Goal: Task Accomplishment & Management: Use online tool/utility

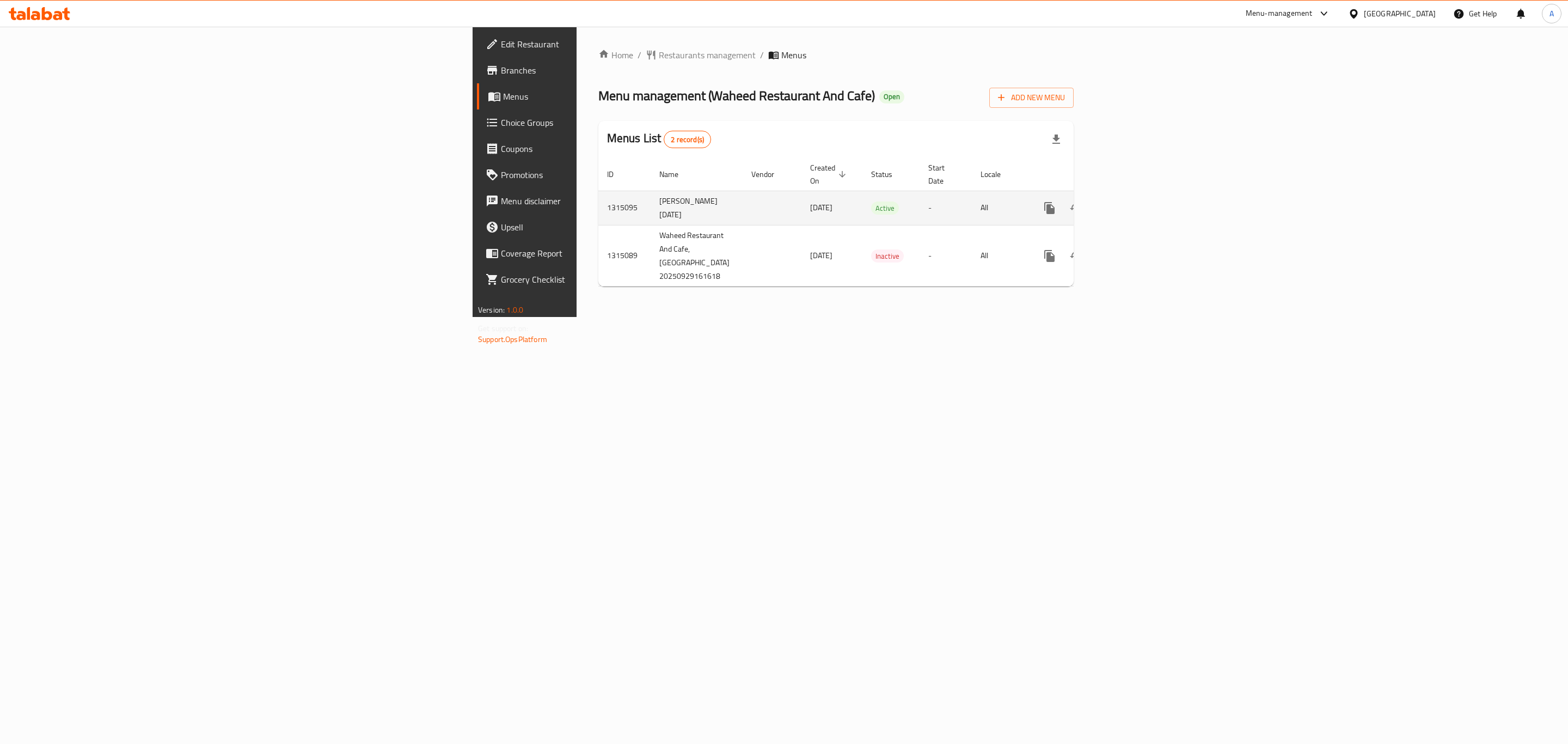
click at [1135, 202] on icon "enhanced table" at bounding box center [1128, 208] width 13 height 13
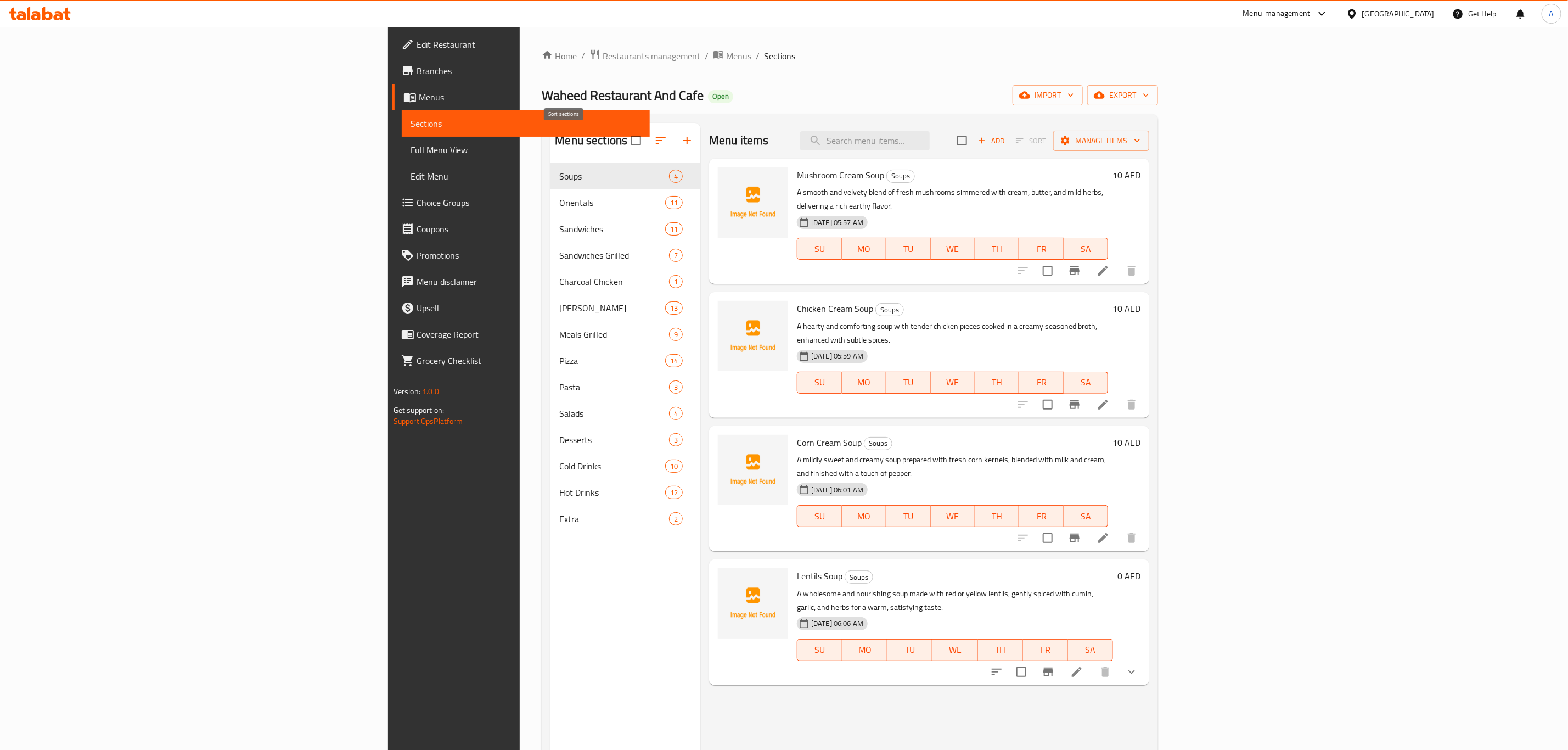
click at [656, 138] on icon "button" at bounding box center [661, 141] width 10 height 7
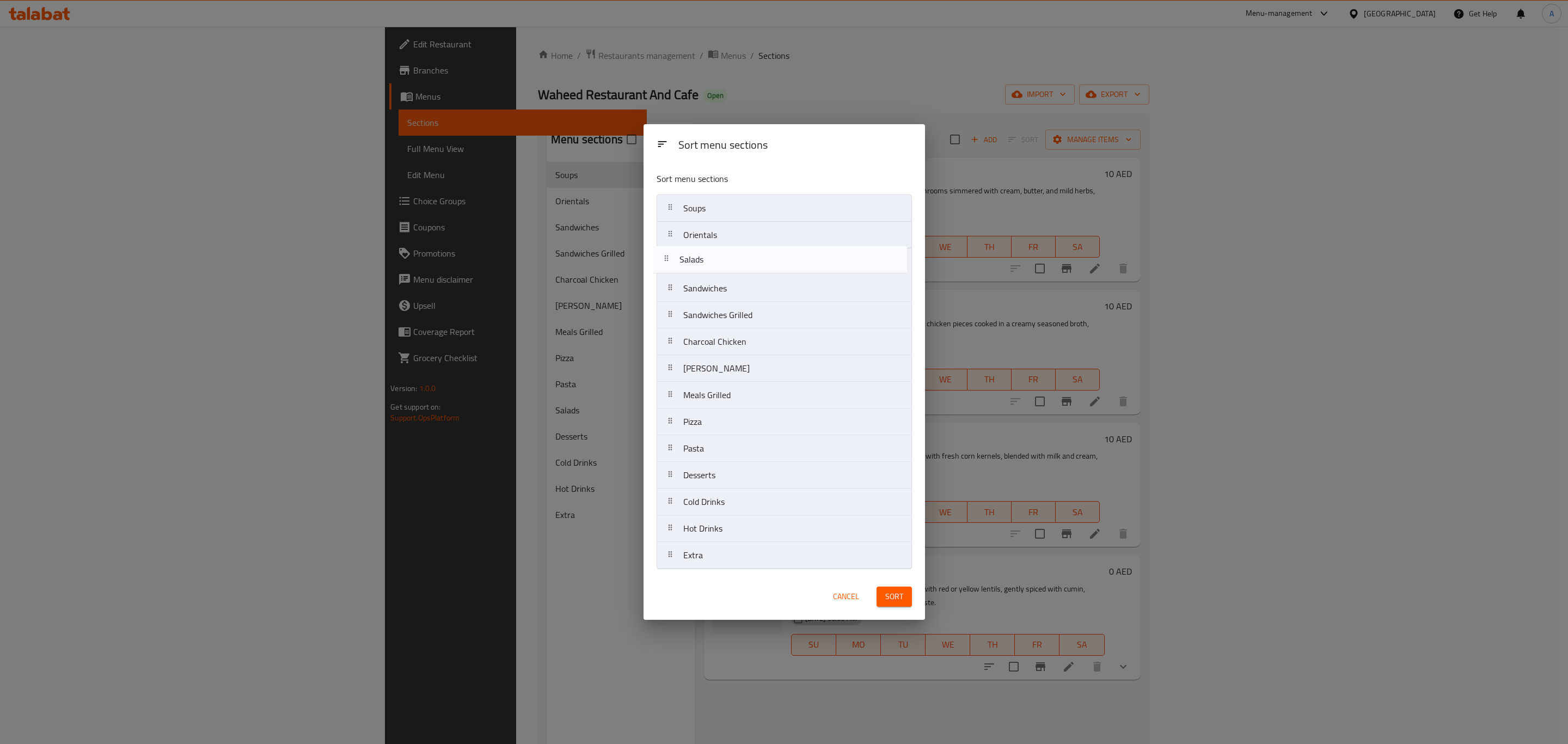
drag, startPoint x: 708, startPoint y: 450, endPoint x: 704, endPoint y: 251, distance: 199.0
click at [704, 251] on nav "Soups Orientals Sandwiches Sandwiches Grilled Charcoal Chicken Mansaf Biryani M…" at bounding box center [785, 381] width 256 height 374
drag, startPoint x: 704, startPoint y: 451, endPoint x: 704, endPoint y: 276, distance: 175.0
click at [704, 276] on nav "Soups Orientals Salads Sandwiches Sandwiches Grilled Charcoal Chicken Mansaf Bi…" at bounding box center [785, 381] width 256 height 374
drag, startPoint x: 744, startPoint y: 422, endPoint x: 749, endPoint y: 363, distance: 59.2
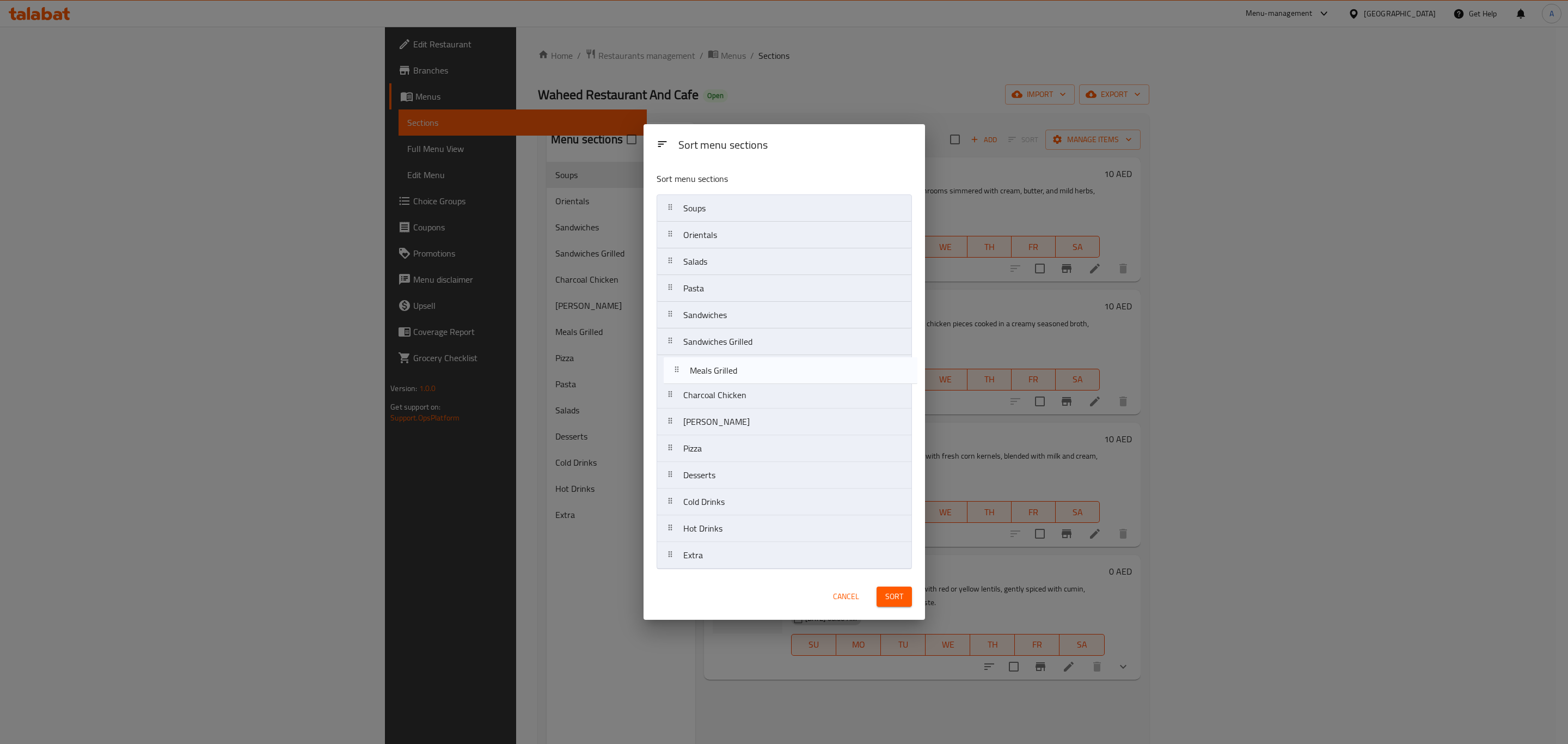
click at [749, 363] on nav "Soups Orientals Salads Pasta Sandwiches Sandwiches Grilled Charcoal Chicken Man…" at bounding box center [785, 381] width 256 height 374
drag, startPoint x: 733, startPoint y: 424, endPoint x: 737, endPoint y: 395, distance: 29.3
click at [737, 395] on nav "Soups Orientals Salads Pasta Sandwiches Sandwiches Grilled Meals Grilled Charco…" at bounding box center [785, 381] width 256 height 374
drag, startPoint x: 717, startPoint y: 528, endPoint x: 720, endPoint y: 413, distance: 115.0
click at [720, 413] on nav "Soups Orientals Salads Pasta Sandwiches Sandwiches Grilled Meals Grilled Mansaf…" at bounding box center [785, 381] width 256 height 374
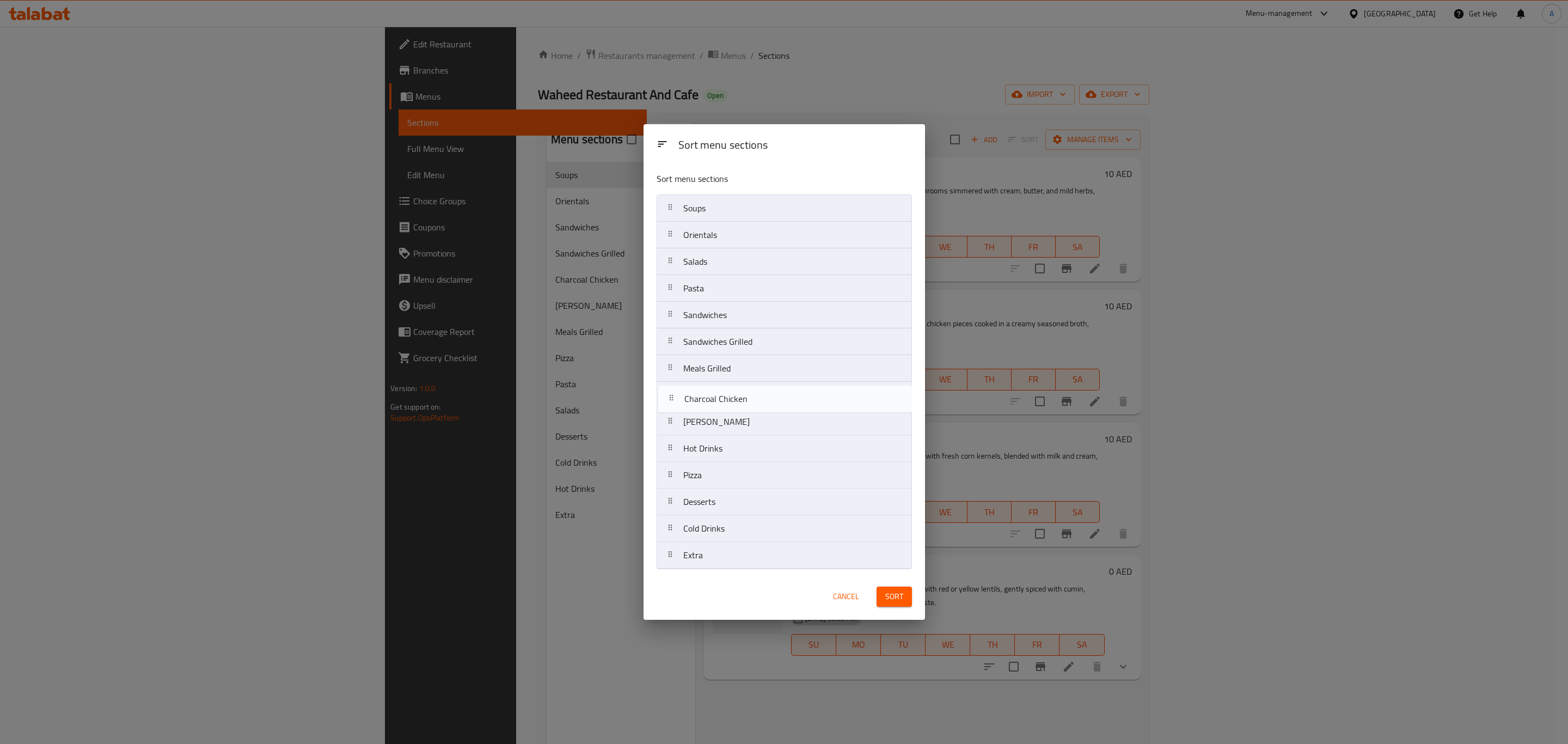
drag, startPoint x: 735, startPoint y: 459, endPoint x: 737, endPoint y: 404, distance: 55.0
click at [737, 404] on nav "Soups Orientals Salads Pasta Sandwiches Sandwiches Grilled Meals Grilled Mansaf…" at bounding box center [785, 381] width 256 height 374
drag, startPoint x: 729, startPoint y: 528, endPoint x: 730, endPoint y: 472, distance: 56.0
click at [730, 472] on nav "Soups Orientals Salads Pasta Sandwiches Sandwiches Grilled Meals Grilled Charco…" at bounding box center [785, 381] width 256 height 374
drag, startPoint x: 729, startPoint y: 533, endPoint x: 729, endPoint y: 500, distance: 33.0
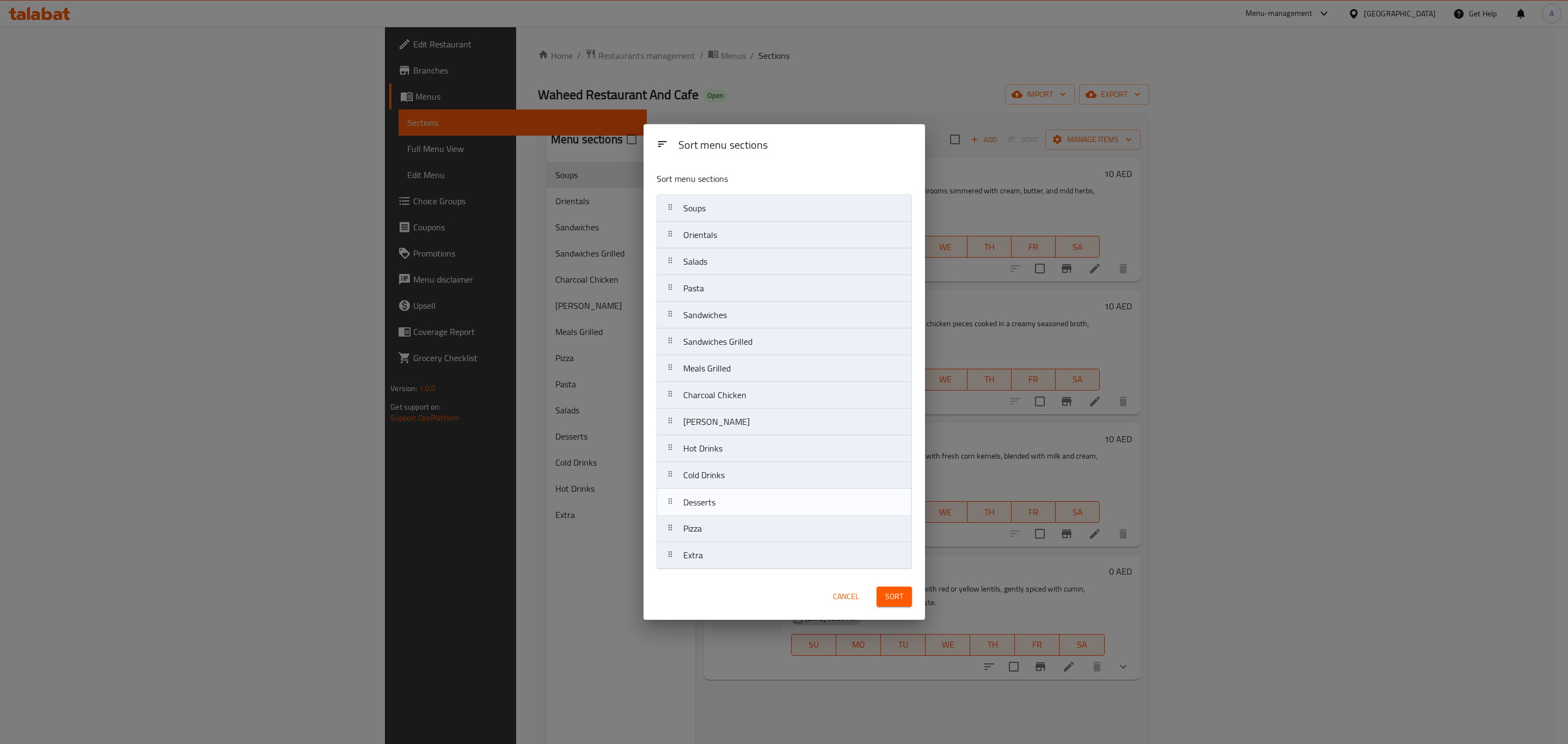
click at [729, 500] on nav "Soups Orientals Salads Pasta Sandwiches Sandwiches Grilled Meals Grilled Charco…" at bounding box center [785, 381] width 256 height 374
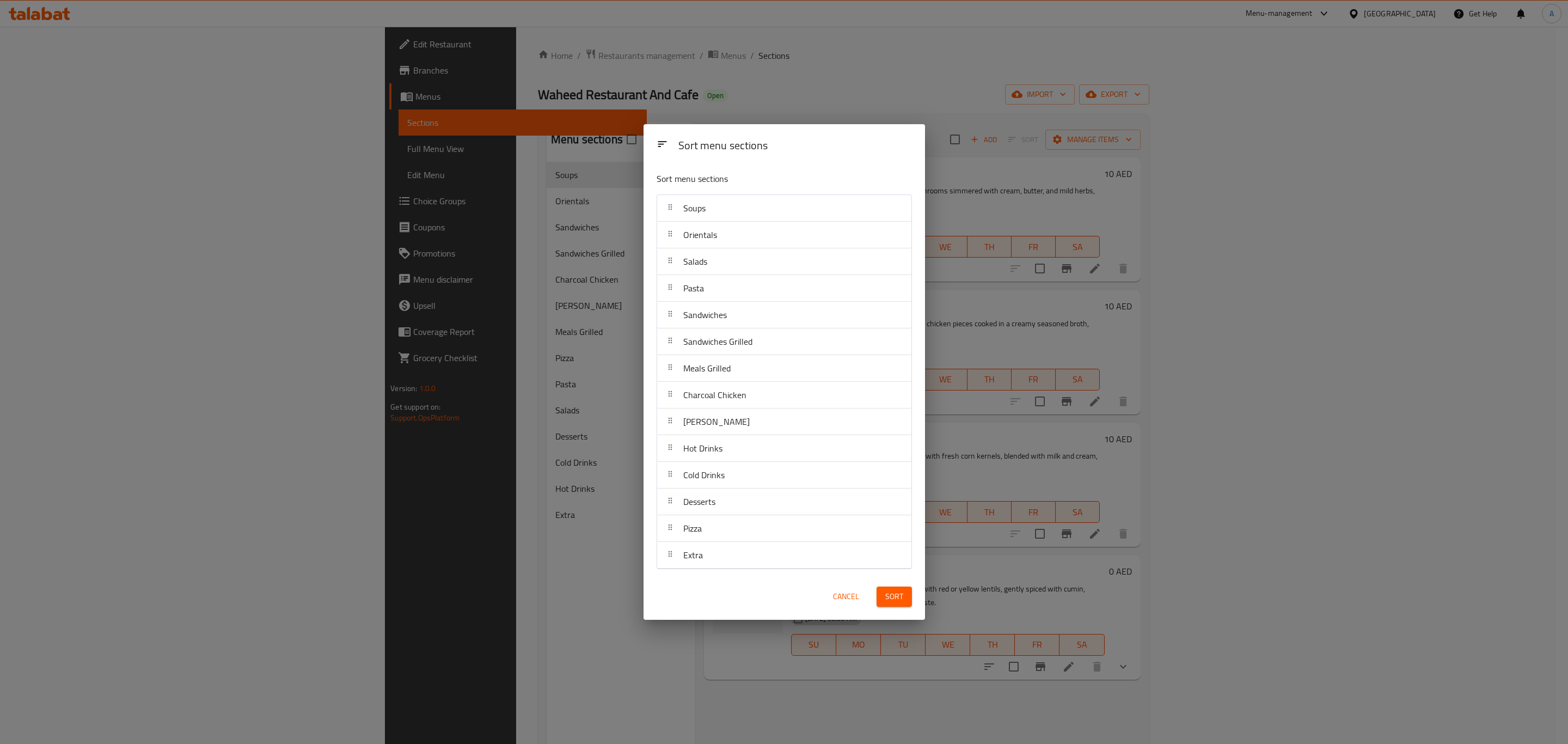
click at [898, 595] on span "Sort" at bounding box center [894, 597] width 18 height 13
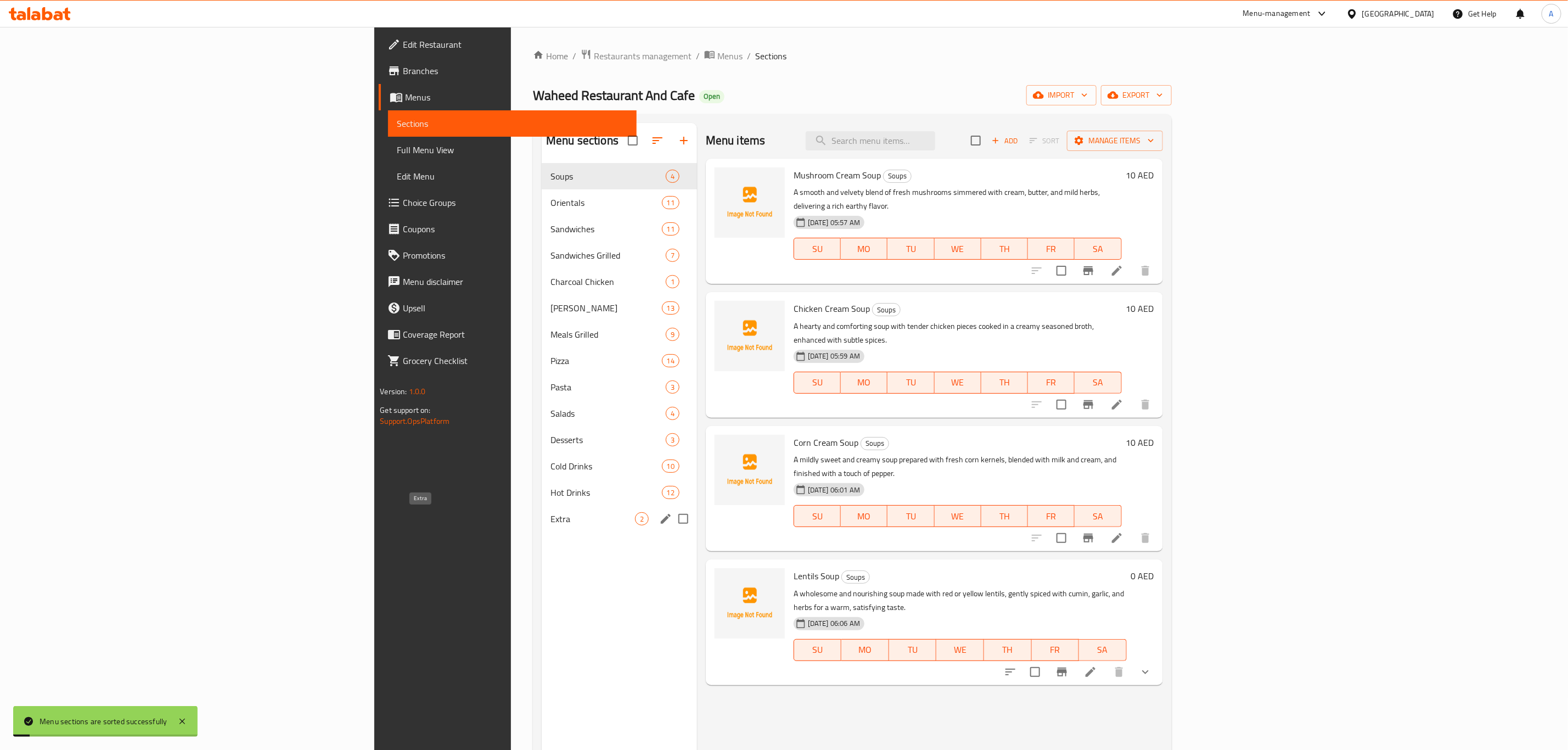
click at [550, 521] on span "Extra" at bounding box center [593, 519] width 85 height 13
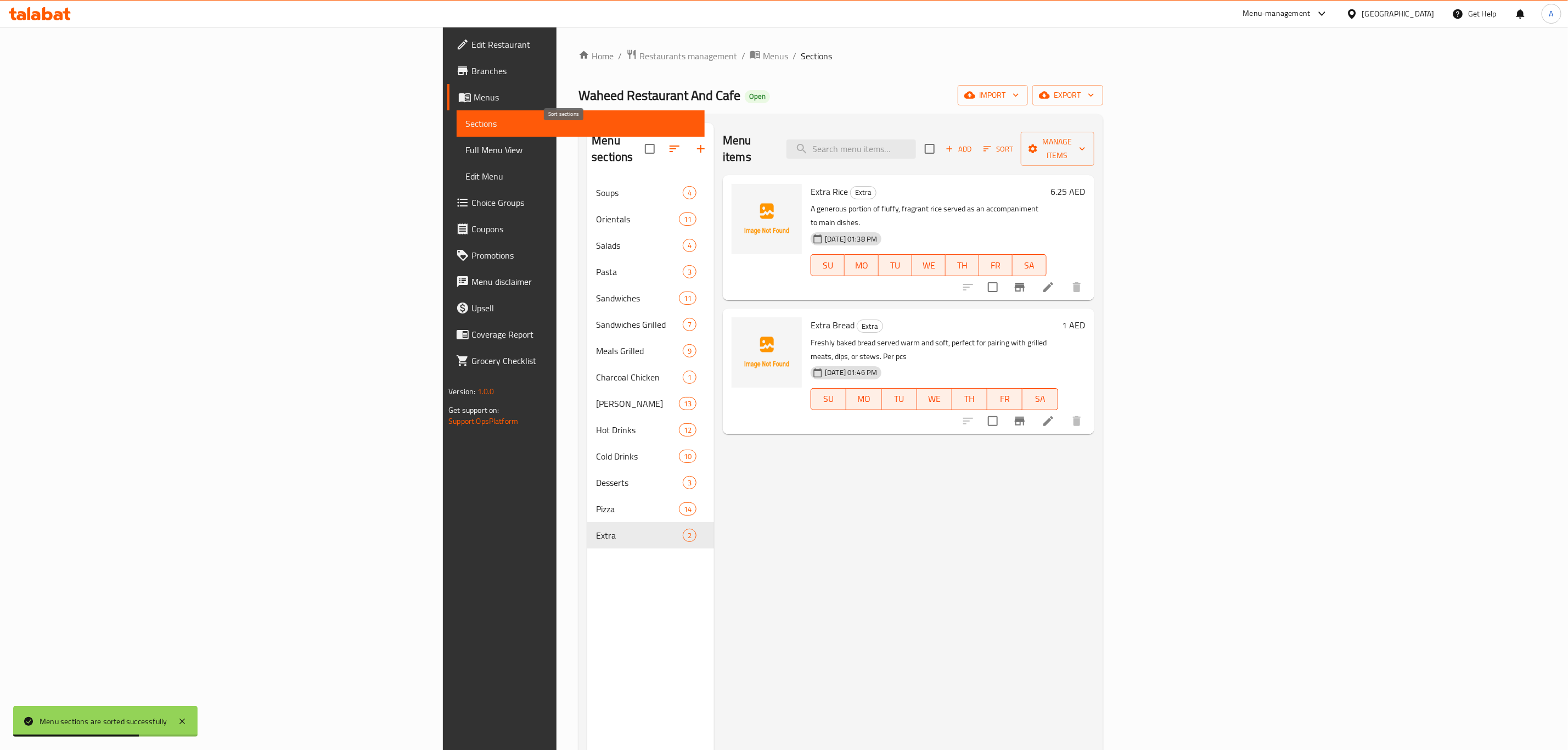
click at [668, 142] on icon "button" at bounding box center [674, 149] width 13 height 13
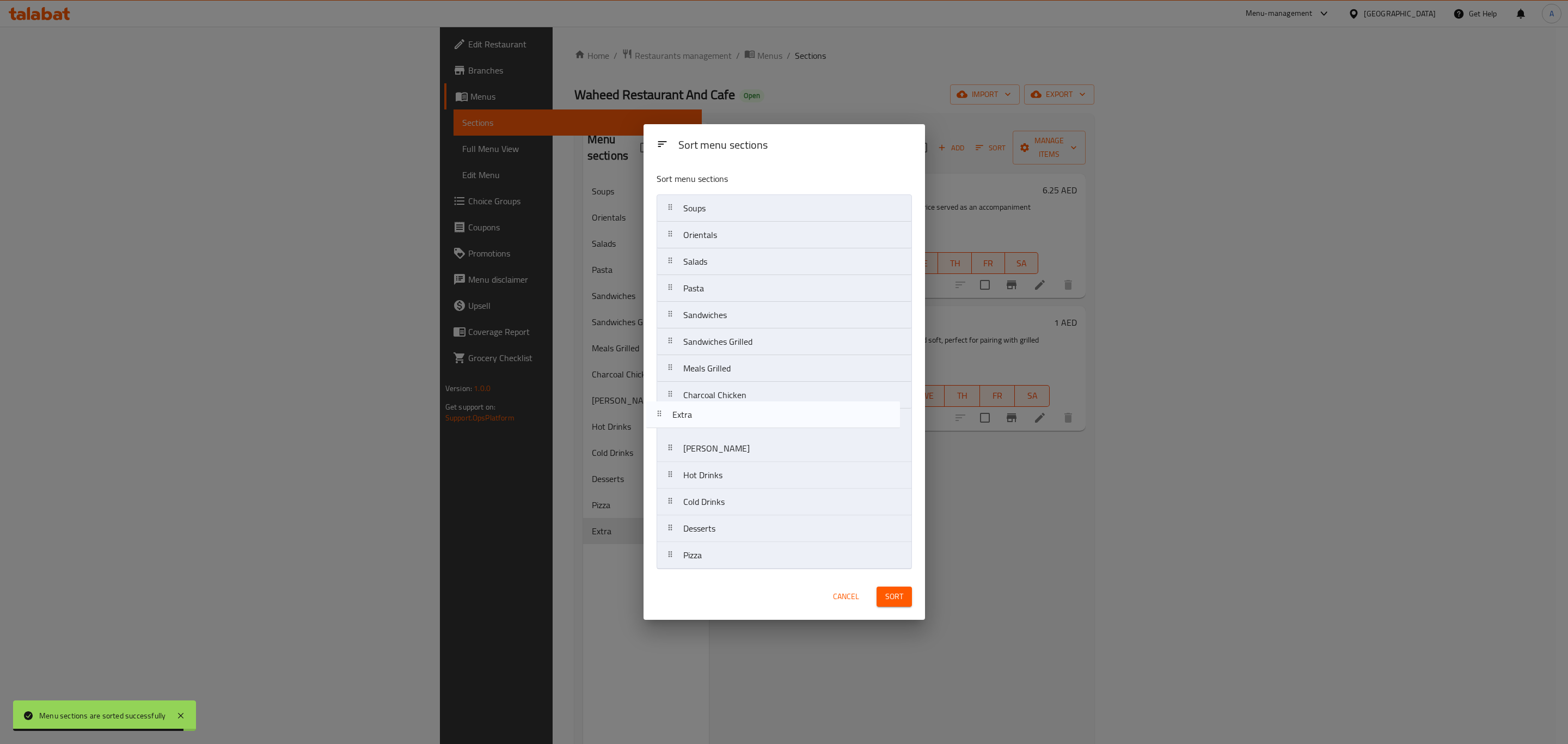
drag, startPoint x: 776, startPoint y: 562, endPoint x: 765, endPoint y: 417, distance: 145.4
click at [765, 417] on nav "Soups Orientals Salads Pasta Sandwiches Sandwiches Grilled Meals Grilled Charco…" at bounding box center [785, 381] width 256 height 374
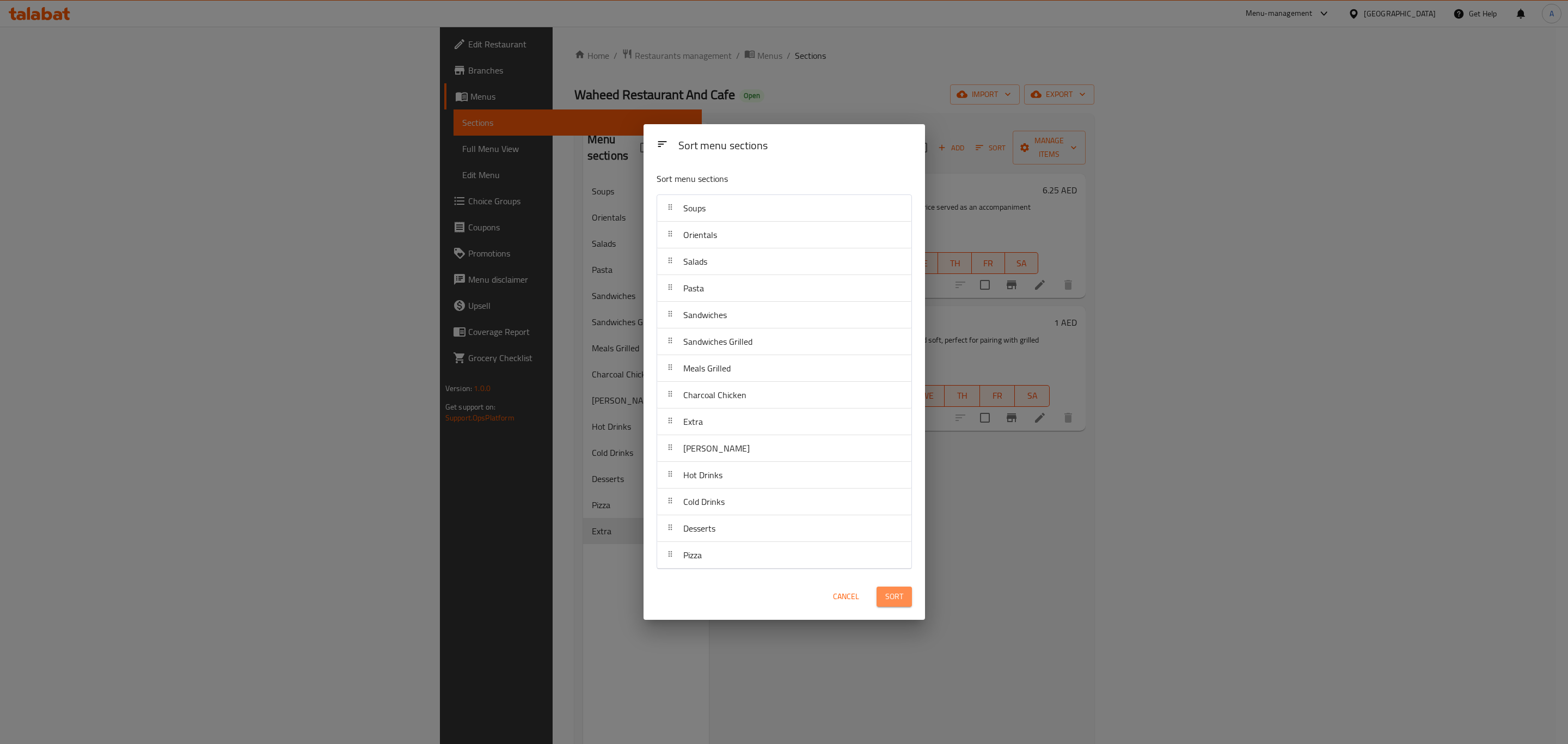
click at [887, 602] on span "Sort" at bounding box center [894, 597] width 18 height 13
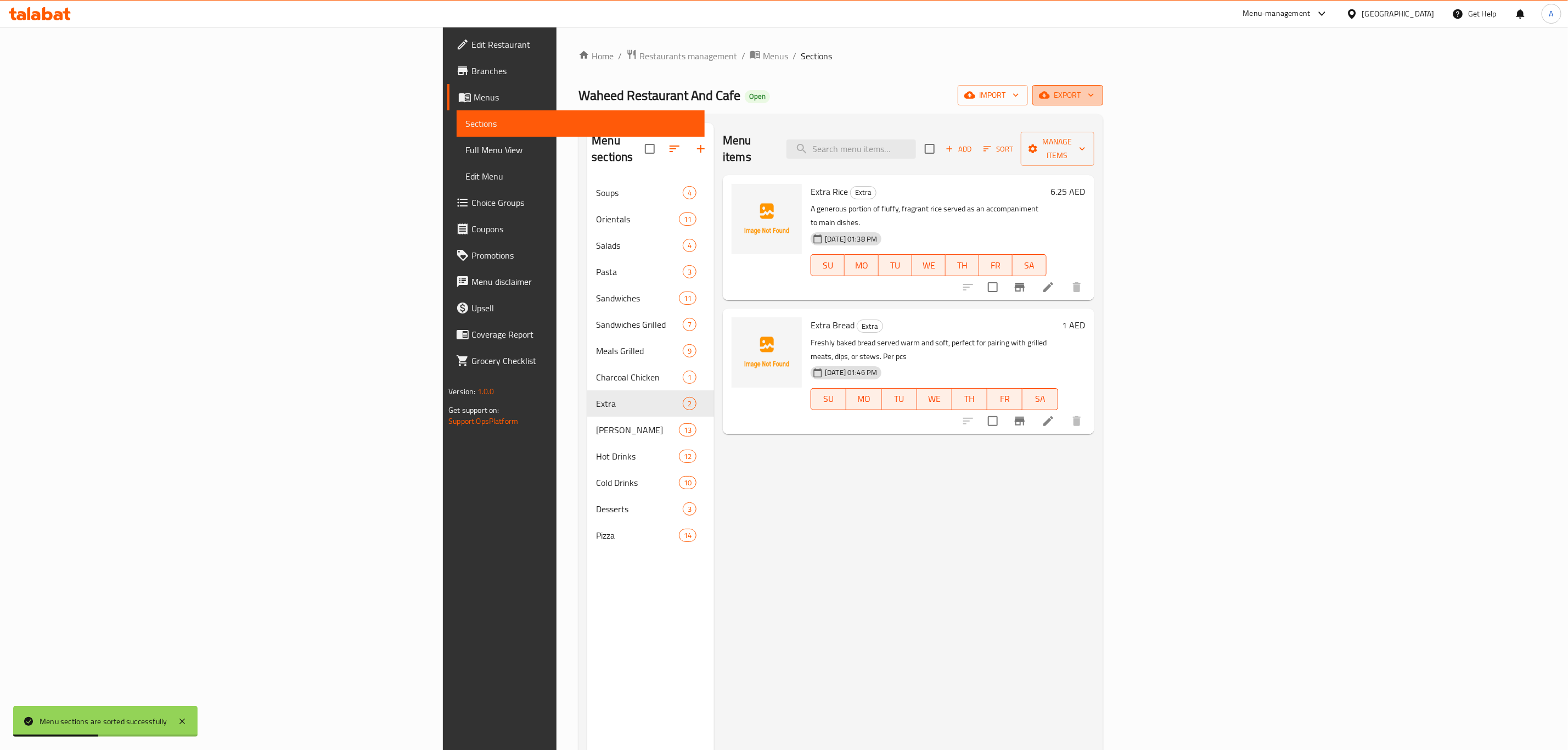
click at [1094, 97] on span "export" at bounding box center [1067, 95] width 53 height 14
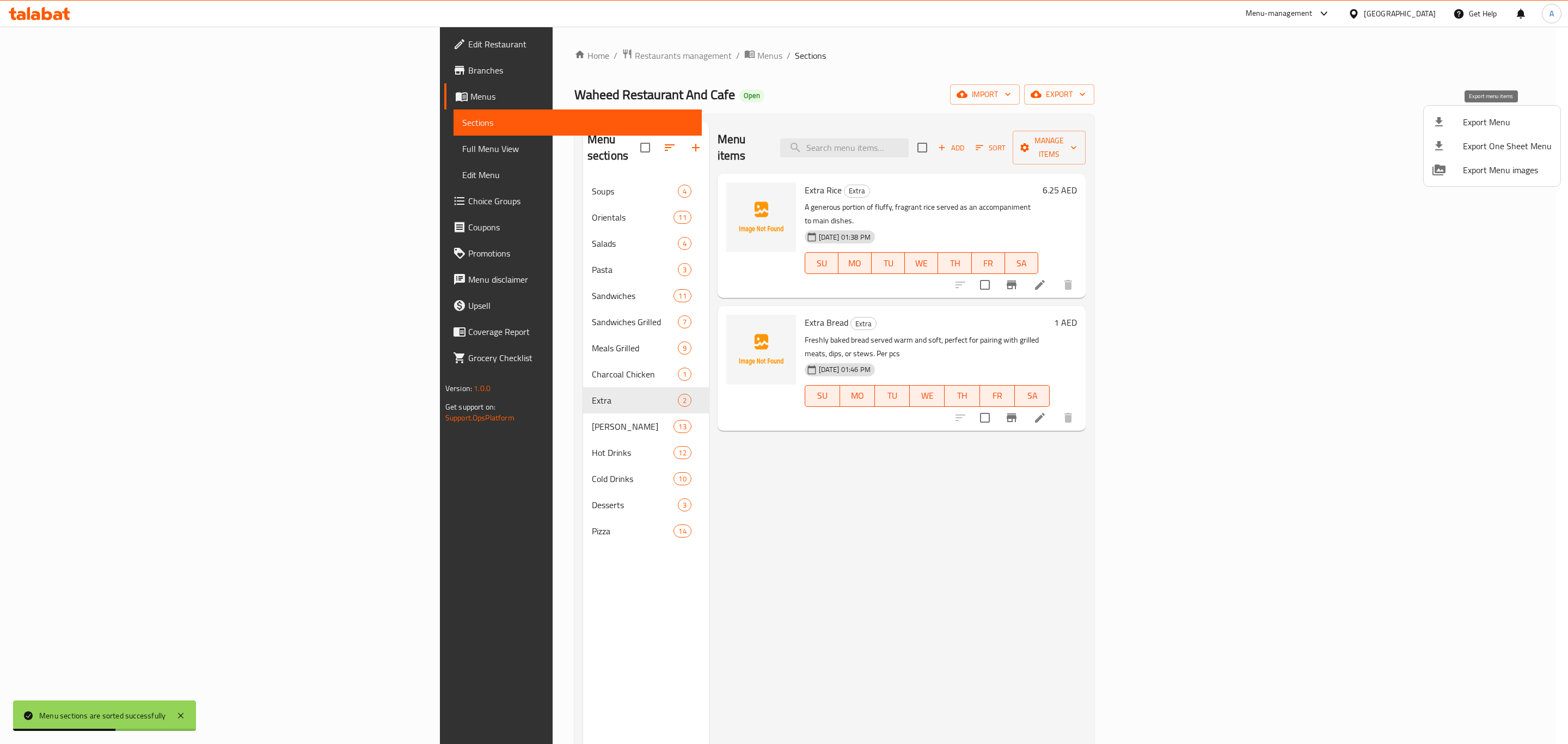
click at [1485, 121] on span "Export Menu" at bounding box center [1507, 122] width 89 height 13
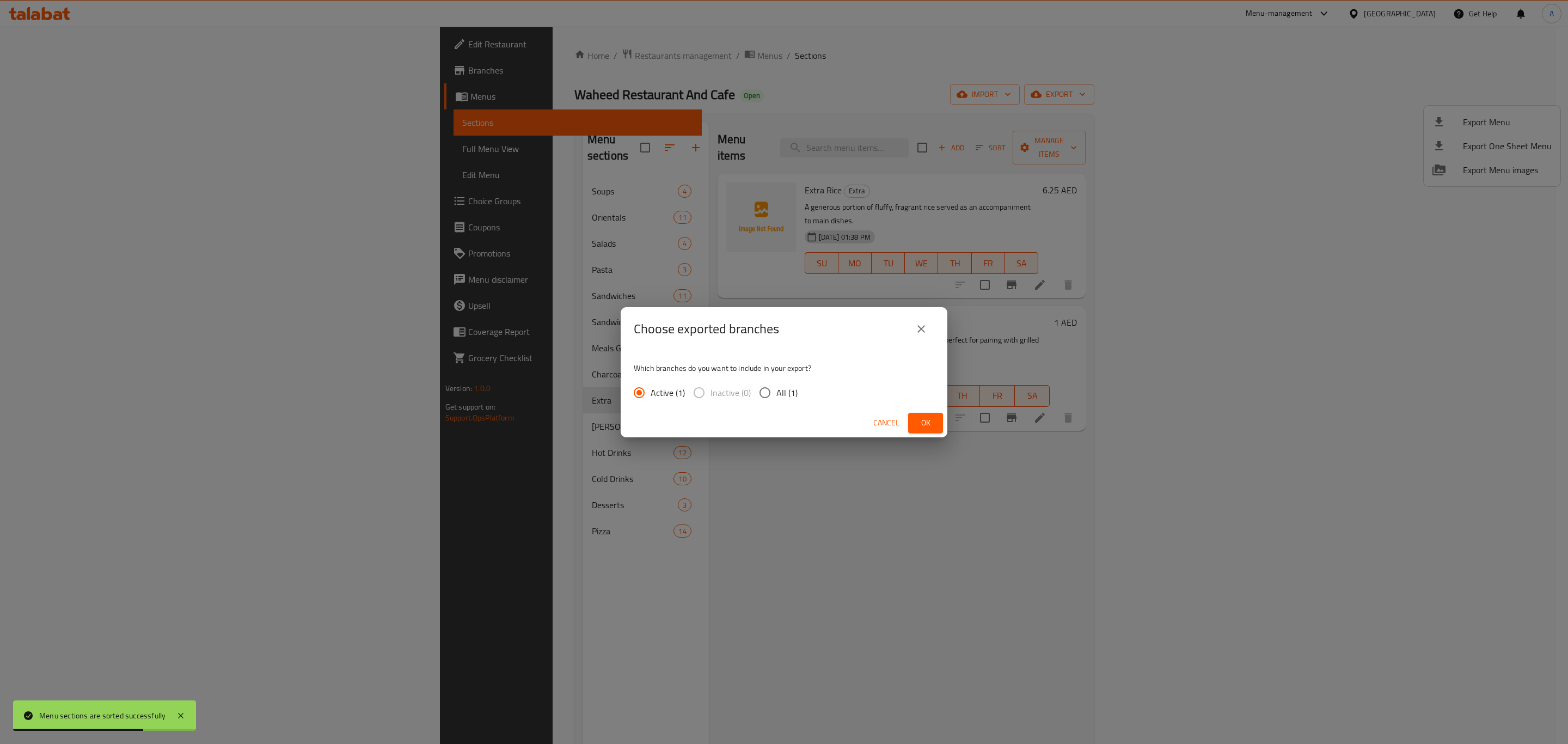
click at [763, 390] on input "All (1)" at bounding box center [765, 393] width 23 height 23
radio input "true"
click at [925, 427] on span "Ok" at bounding box center [925, 423] width 18 height 13
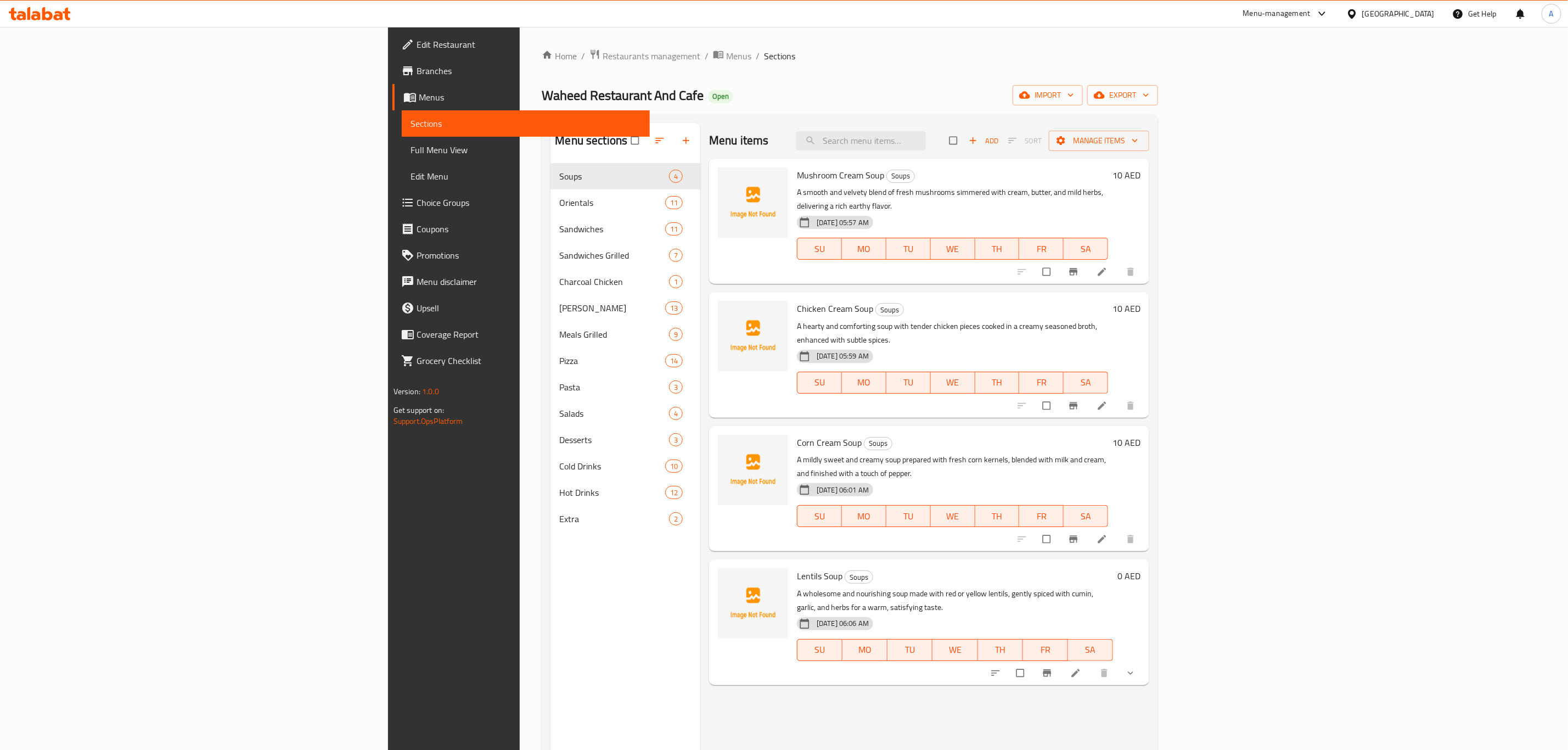
drag, startPoint x: 148, startPoint y: 7, endPoint x: 174, endPoint y: 284, distance: 278.2
click at [417, 284] on span "Menu disclaimer" at bounding box center [529, 281] width 225 height 13
click at [410, 149] on span "Full Menu View" at bounding box center [526, 149] width 231 height 13
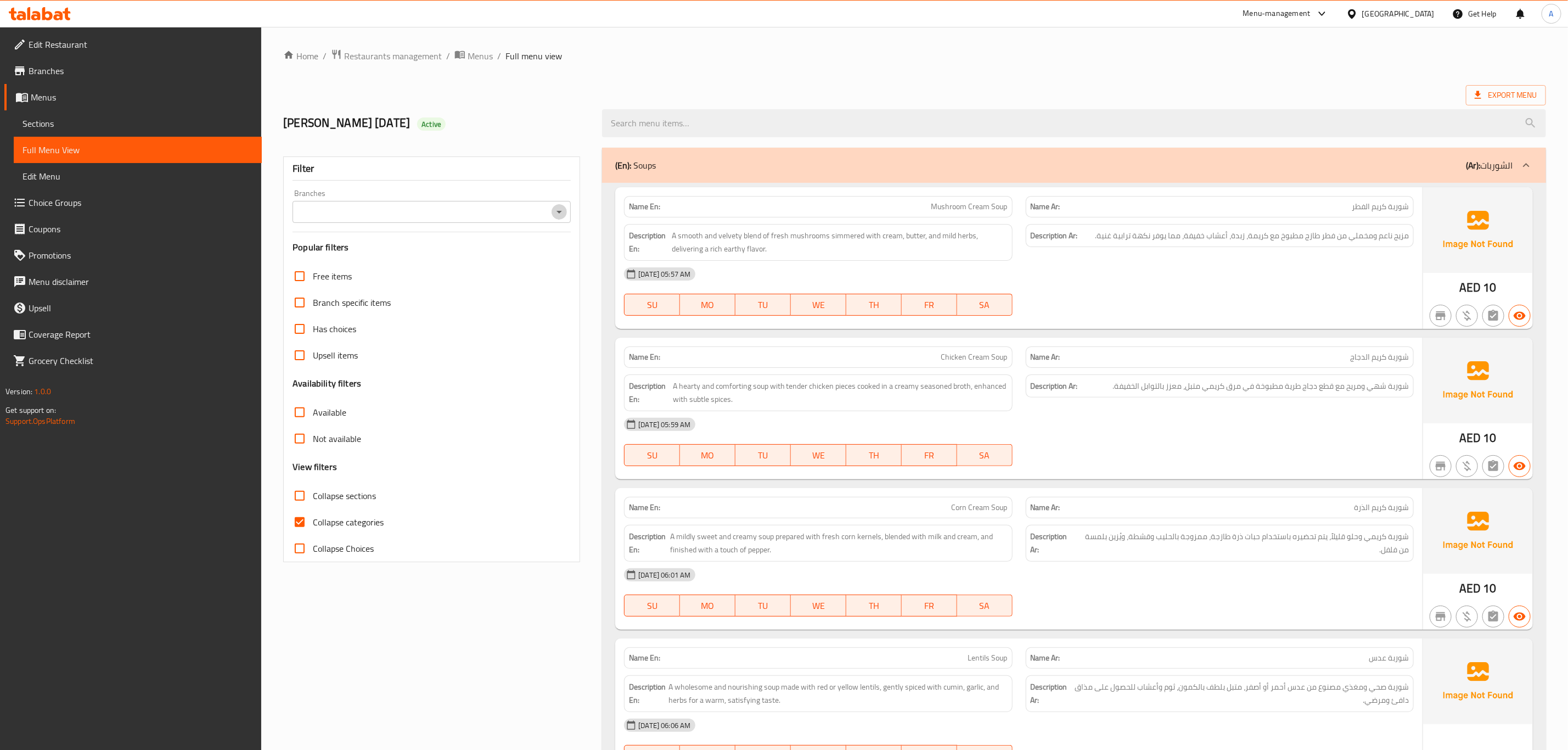
click at [556, 214] on icon "Open" at bounding box center [559, 212] width 13 height 13
click at [450, 260] on span "Waheed Restaurant And Cafe, [GEOGRAPHIC_DATA]" at bounding box center [400, 259] width 196 height 13
type input "Waheed Restaurant And Cafe, [GEOGRAPHIC_DATA]"
